Goal: Information Seeking & Learning: Learn about a topic

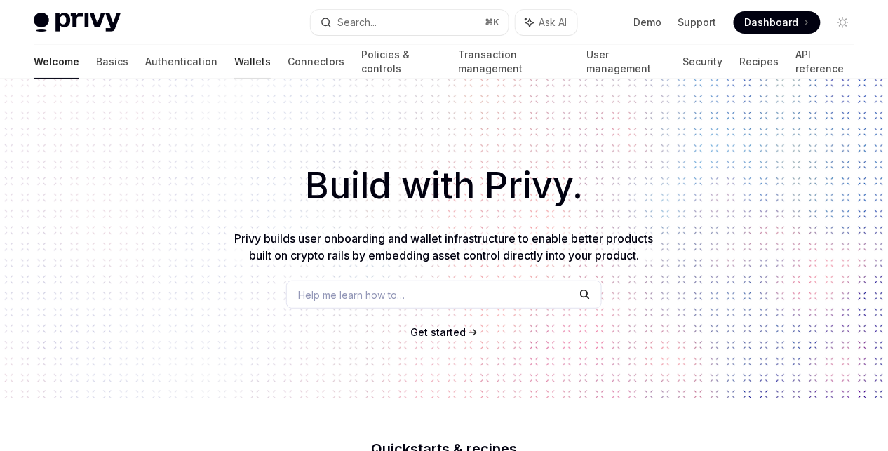
click at [234, 60] on link "Wallets" at bounding box center [252, 62] width 36 height 34
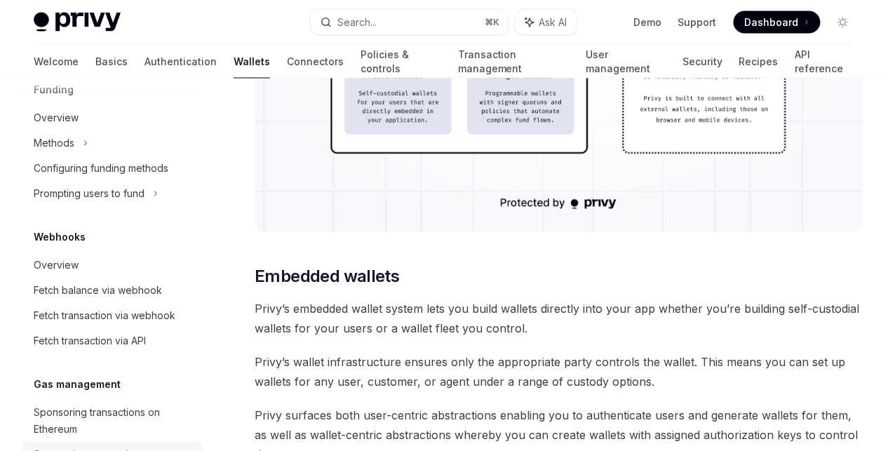
scroll to position [386, 0]
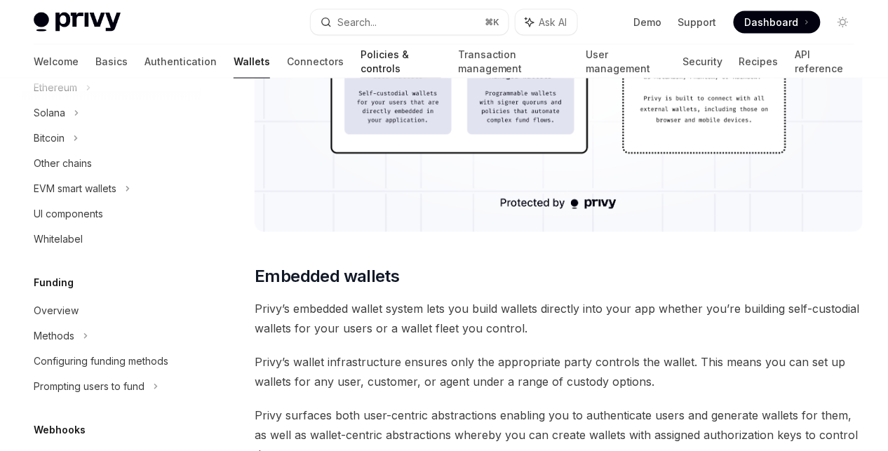
click at [360, 63] on link "Policies & controls" at bounding box center [400, 62] width 81 height 34
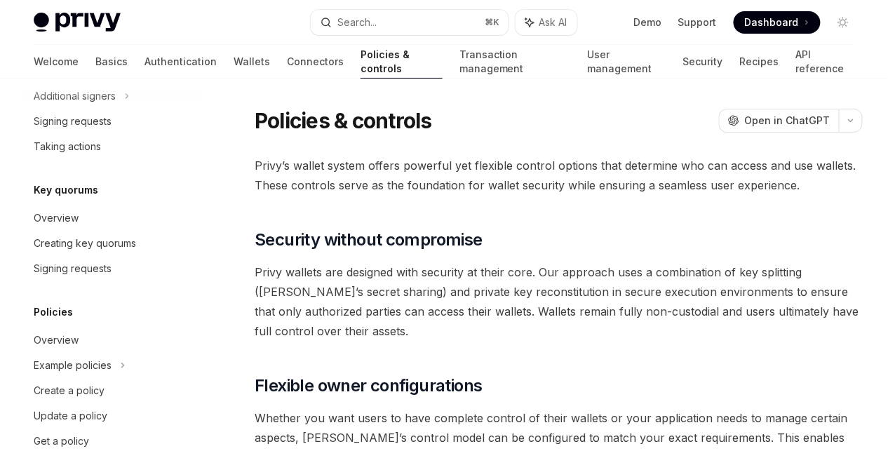
scroll to position [536, 0]
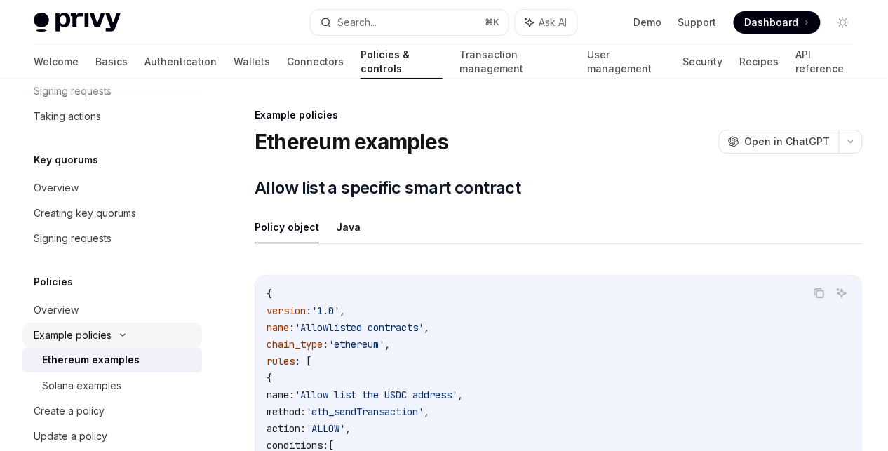
scroll to position [566, 0]
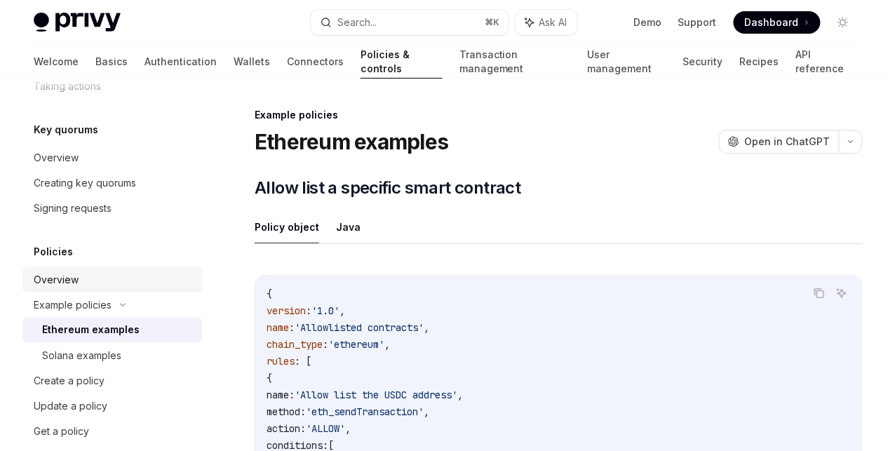
click at [59, 283] on div "Overview" at bounding box center [56, 279] width 45 height 17
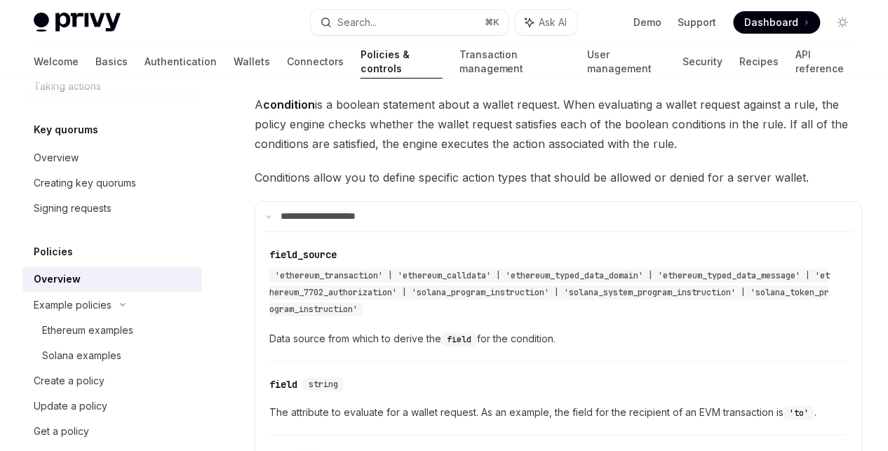
scroll to position [2658, 0]
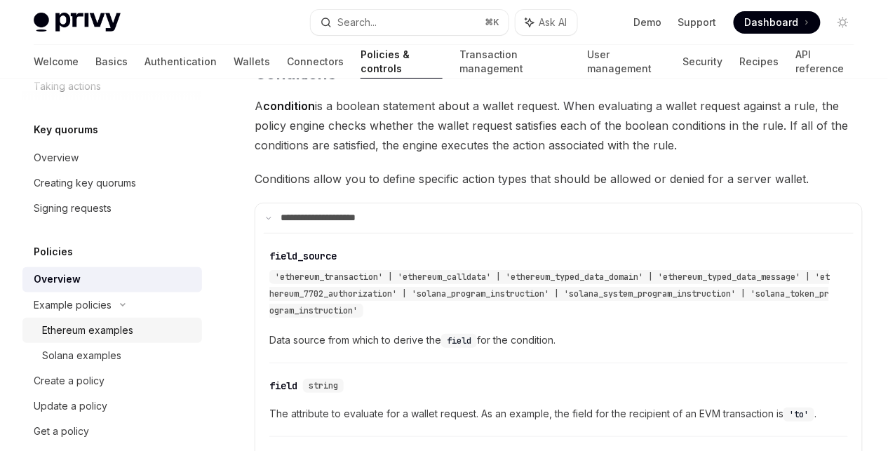
click at [97, 329] on div "Ethereum examples" at bounding box center [87, 330] width 91 height 17
type textarea "*"
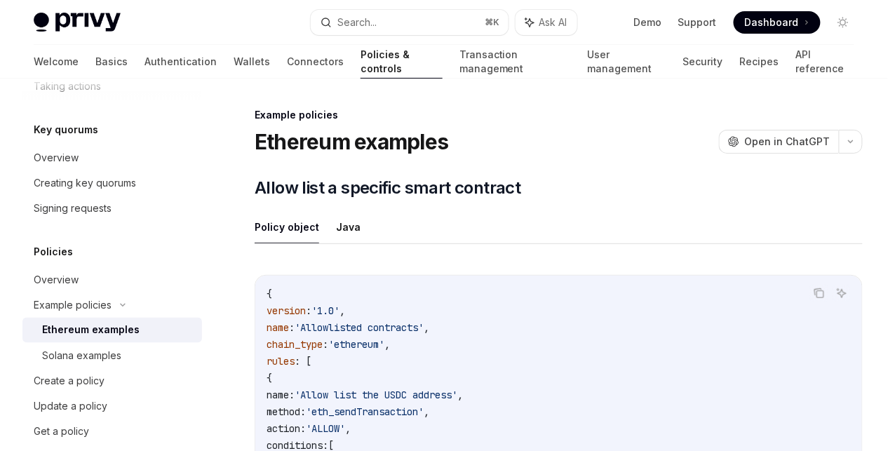
scroll to position [5672, 0]
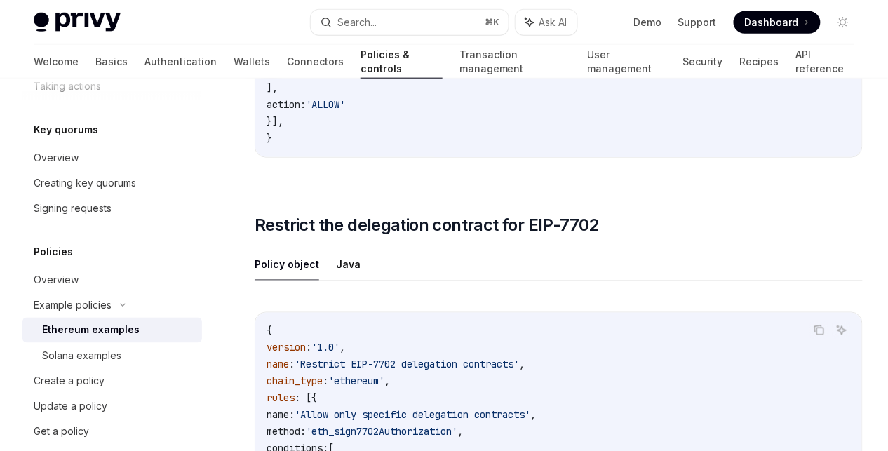
click at [528, 250] on ul "Policy object Java" at bounding box center [558, 264] width 608 height 34
click at [307, 230] on span "Restrict the delegation contract for EIP-7702" at bounding box center [426, 225] width 344 height 22
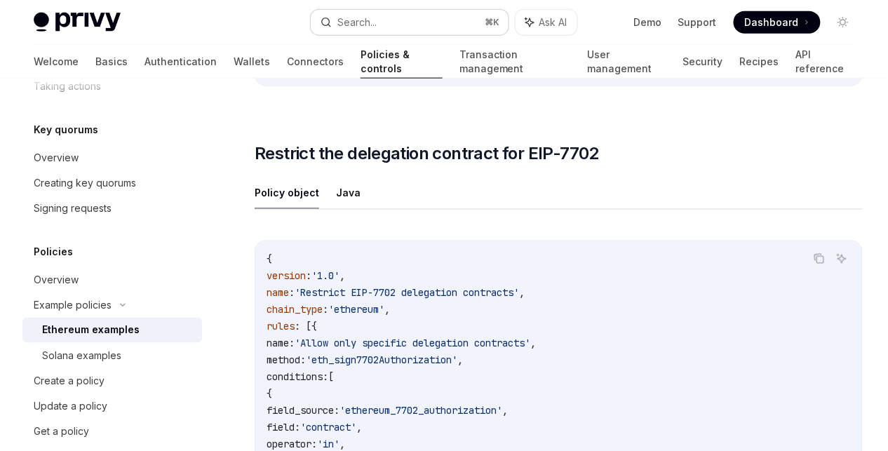
scroll to position [5780, 0]
